Goal: Task Accomplishment & Management: Manage account settings

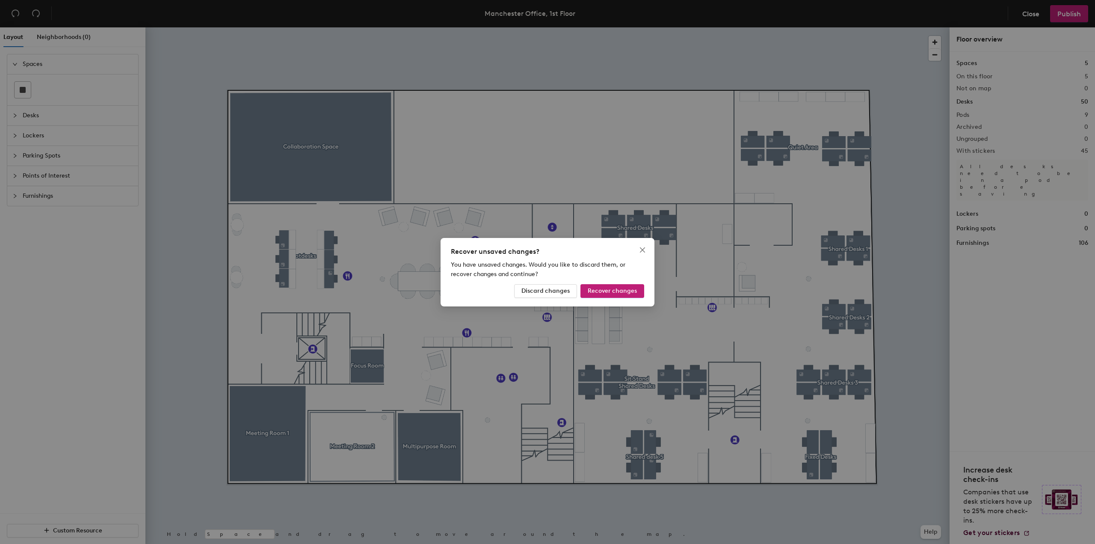
click at [339, 448] on div "Recover unsaved changes? You have unsaved changes. Would you like to discard th…" at bounding box center [547, 272] width 1095 height 544
click at [568, 292] on span "Discard changes" at bounding box center [545, 290] width 48 height 7
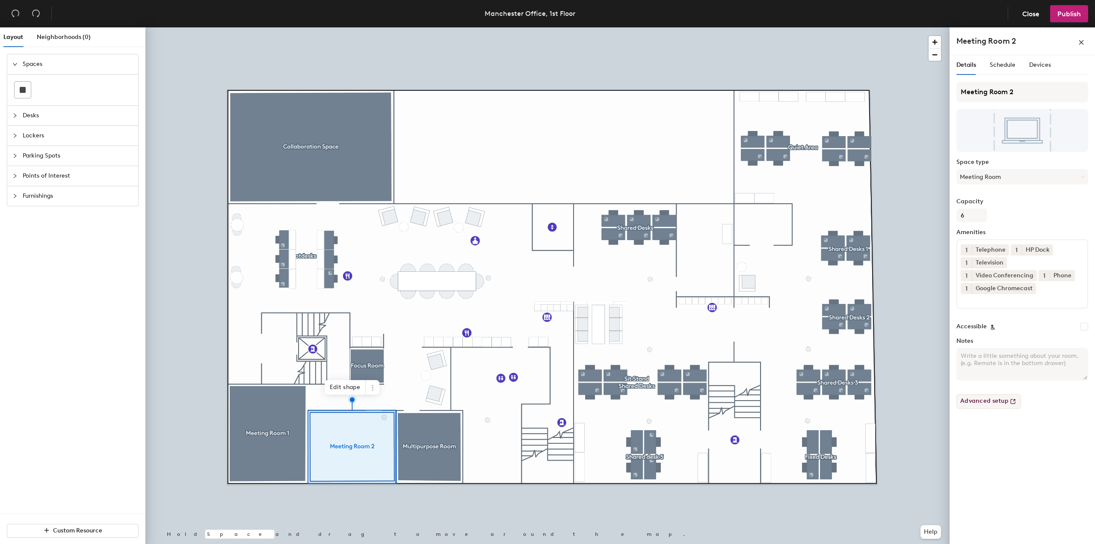
drag, startPoint x: 568, startPoint y: 292, endPoint x: 994, endPoint y: 404, distance: 441.3
click at [994, 404] on button "Advanced setup" at bounding box center [988, 401] width 65 height 15
click at [1032, 13] on span "Close" at bounding box center [1030, 14] width 17 height 8
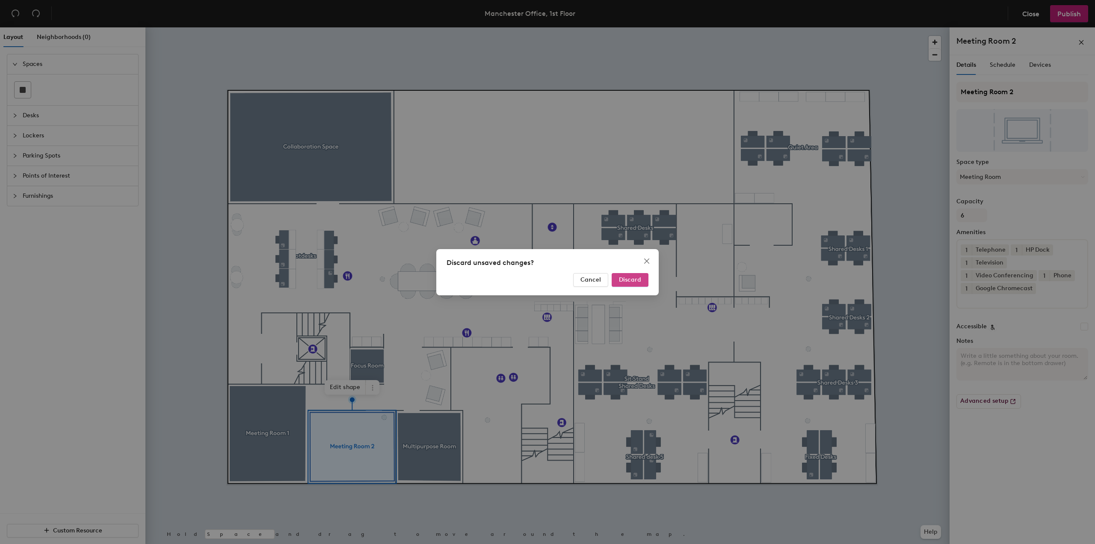
click at [631, 283] on button "Discard" at bounding box center [630, 280] width 37 height 14
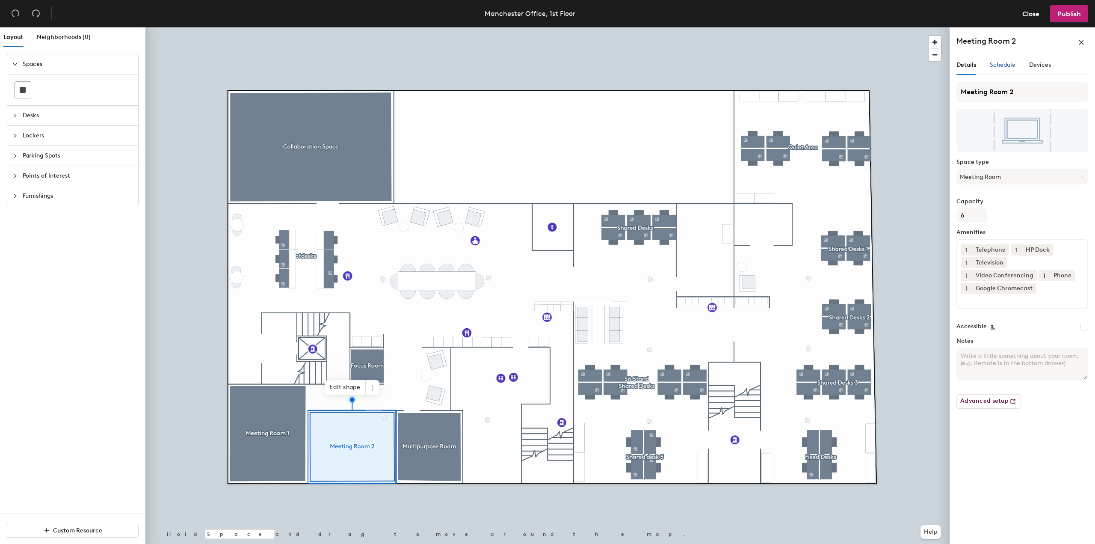
click at [1004, 69] on div "Schedule" at bounding box center [1003, 64] width 26 height 9
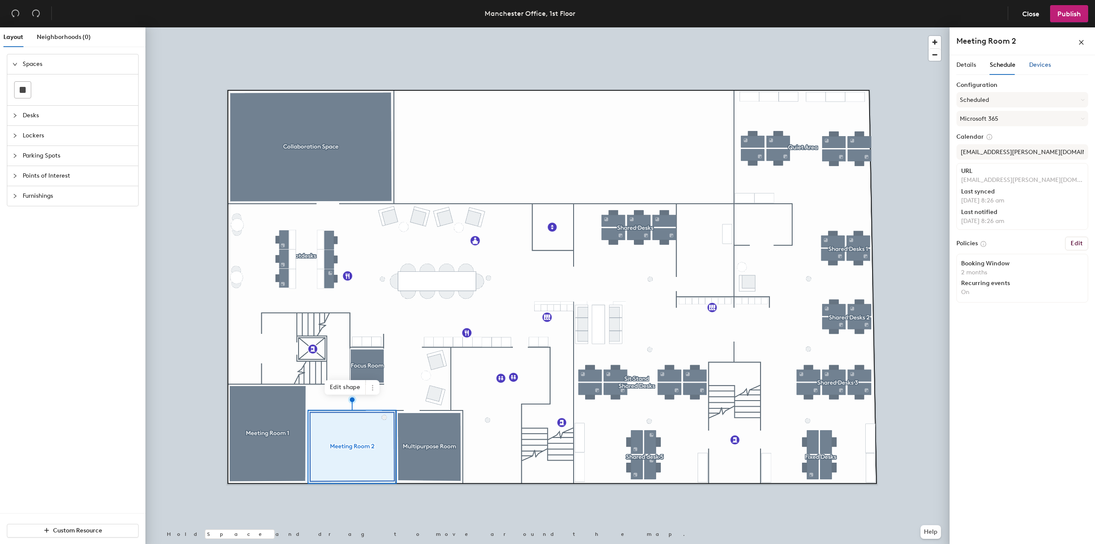
click at [1044, 63] on span "Devices" at bounding box center [1040, 64] width 22 height 7
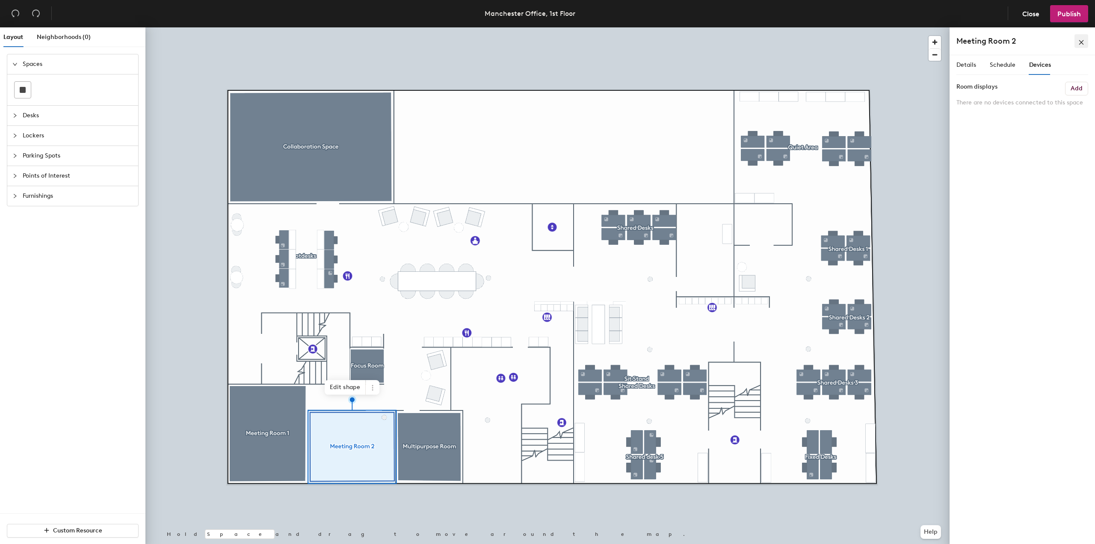
click at [1079, 41] on icon "close" at bounding box center [1081, 42] width 6 height 6
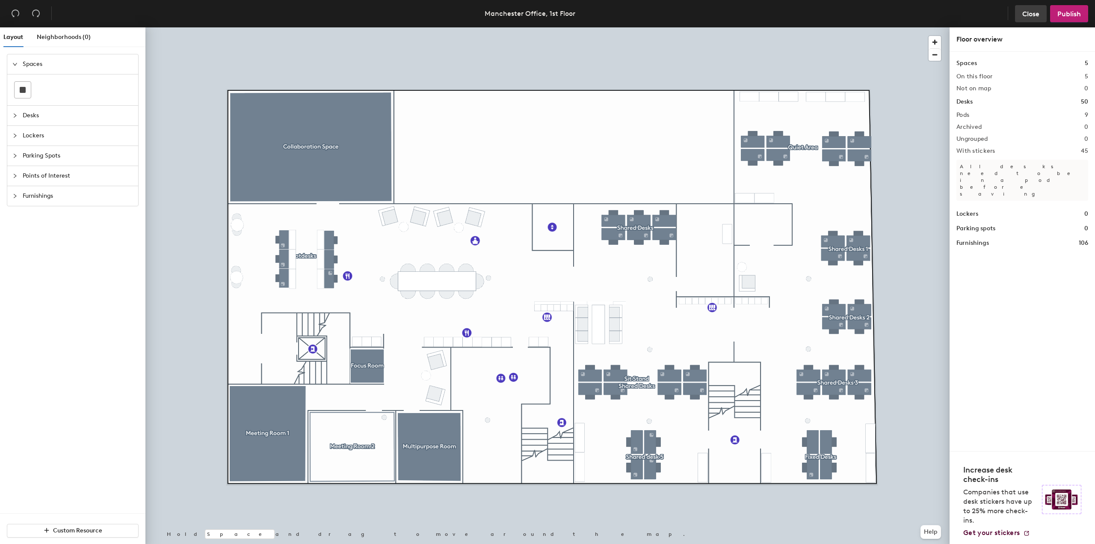
click at [1029, 15] on span "Close" at bounding box center [1030, 14] width 17 height 8
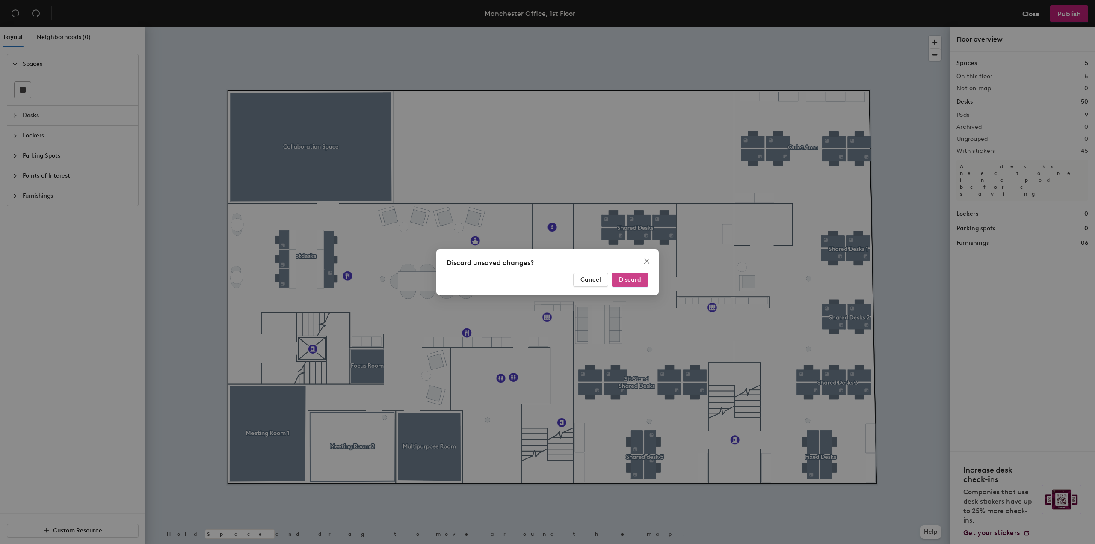
click at [620, 277] on span "Discard" at bounding box center [630, 279] width 22 height 7
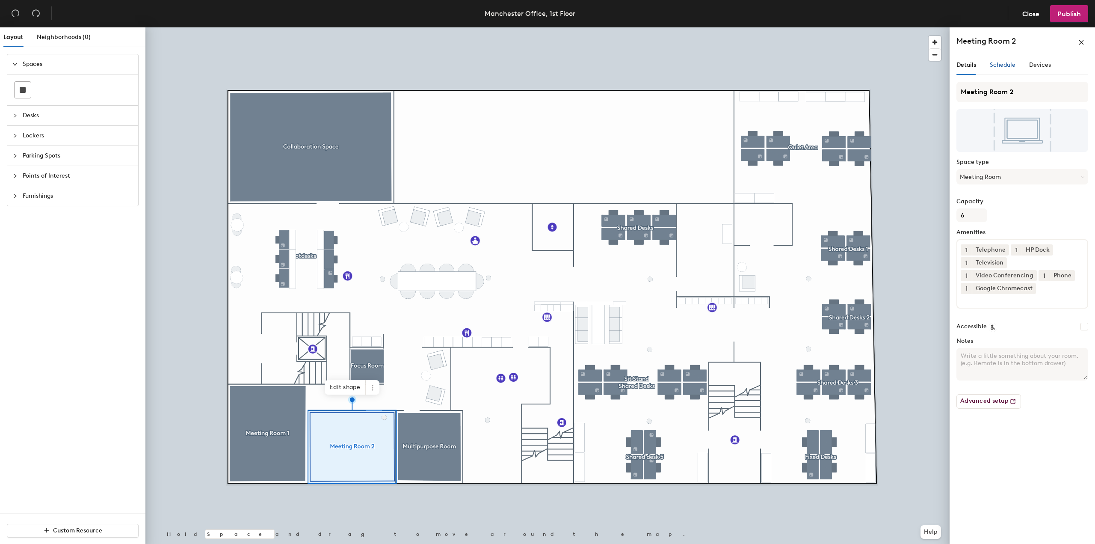
click at [1012, 65] on span "Schedule" at bounding box center [1003, 64] width 26 height 7
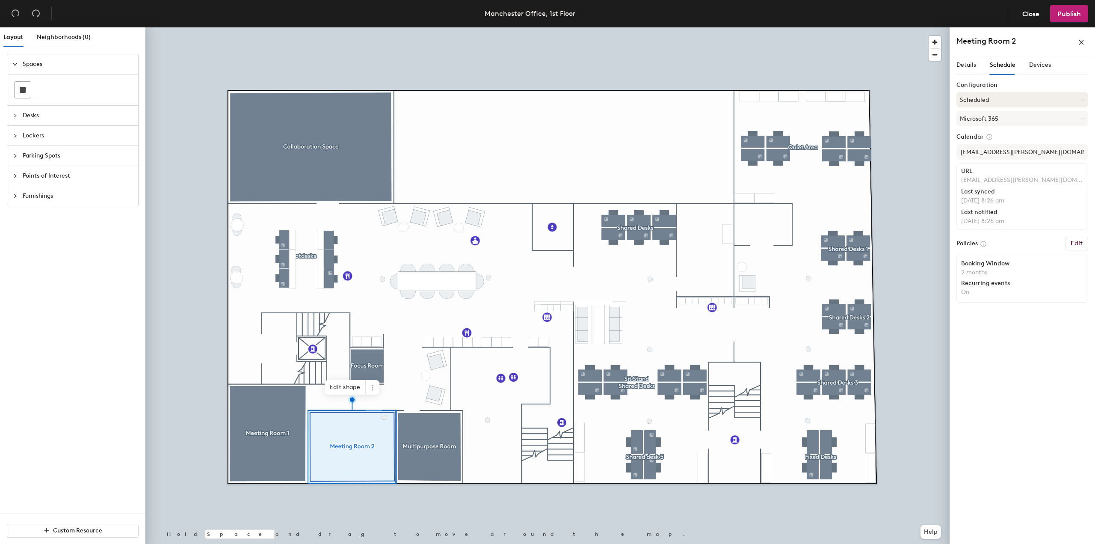
click at [1020, 98] on button "Scheduled" at bounding box center [1022, 99] width 132 height 15
click at [1040, 81] on div "Details Schedule Devices" at bounding box center [1022, 68] width 132 height 27
click at [1046, 63] on span "Devices" at bounding box center [1040, 64] width 22 height 7
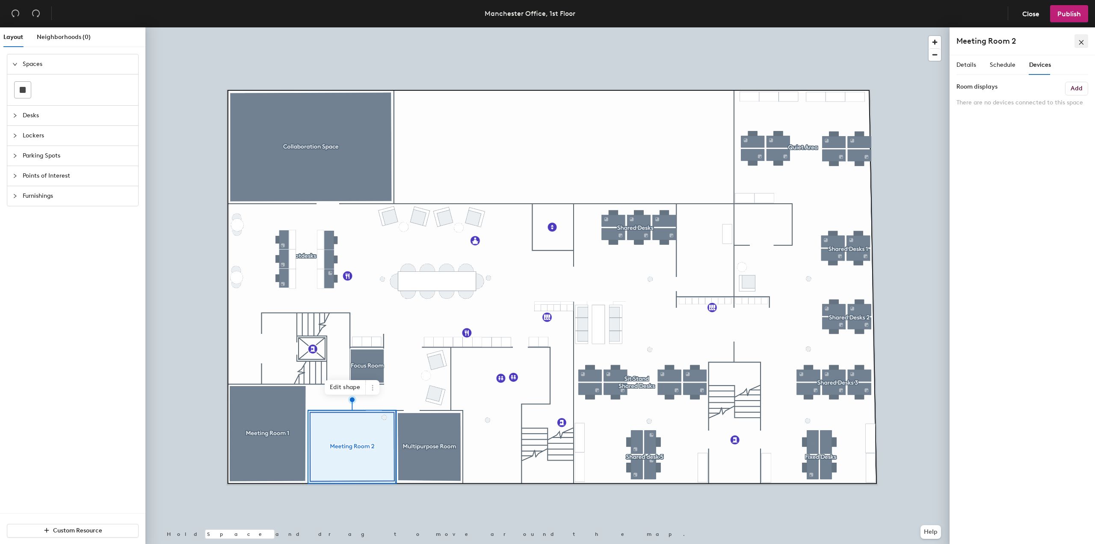
click at [1083, 42] on icon "close" at bounding box center [1081, 42] width 6 height 6
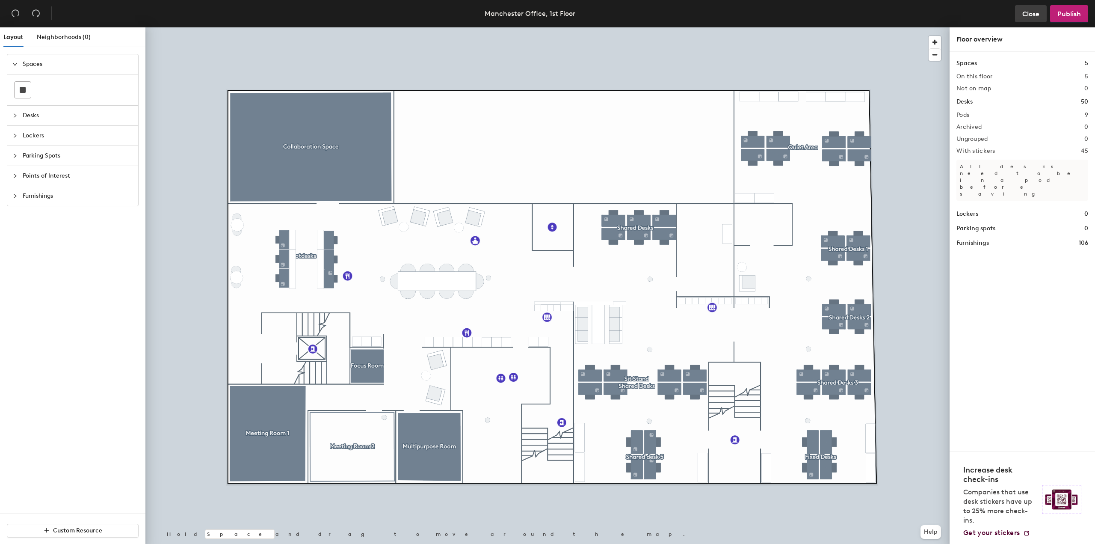
click at [1023, 13] on span "Close" at bounding box center [1030, 14] width 17 height 8
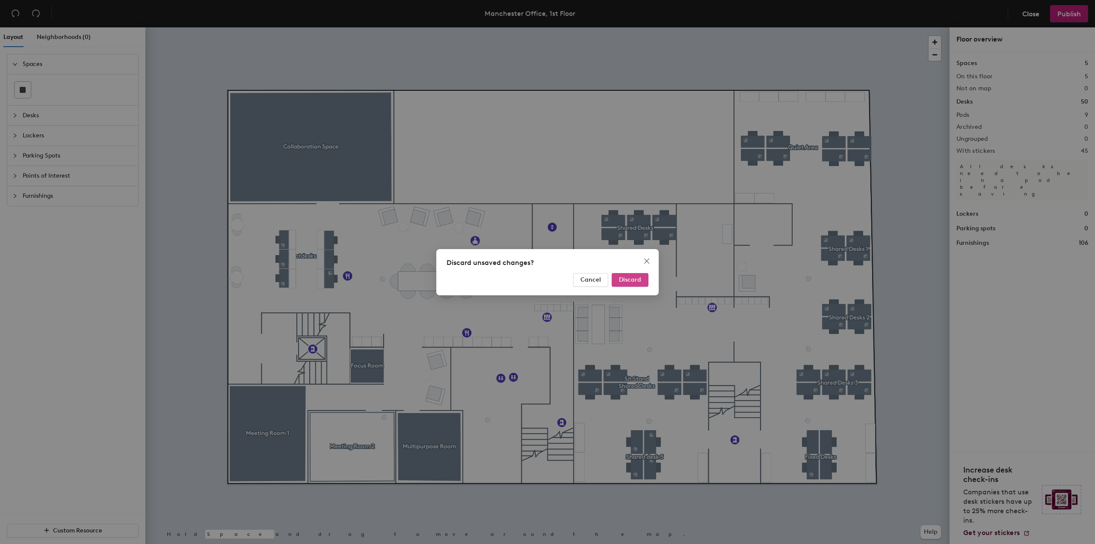
click at [642, 280] on button "Discard" at bounding box center [630, 280] width 37 height 14
